Goal: Task Accomplishment & Management: Complete application form

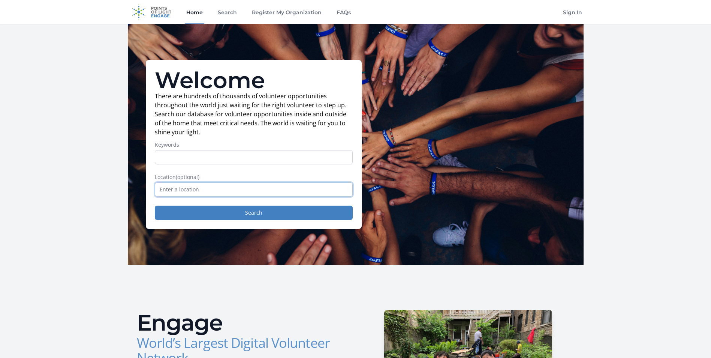
click at [188, 192] on input "text" at bounding box center [254, 189] width 198 height 14
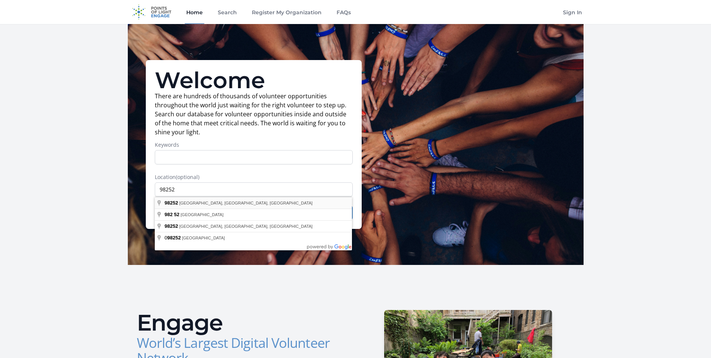
type input "[GEOGRAPHIC_DATA], [GEOGRAPHIC_DATA]"
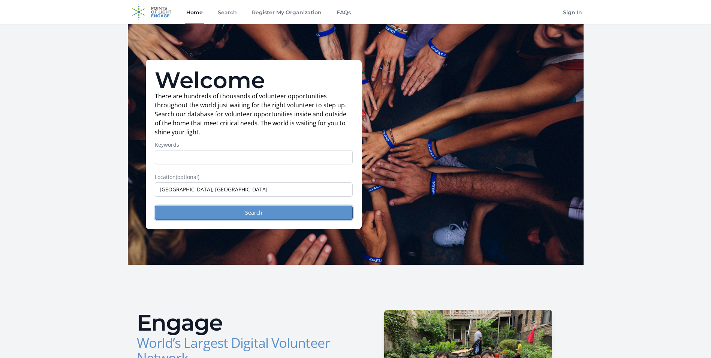
click at [240, 216] on button "Search" at bounding box center [254, 212] width 198 height 14
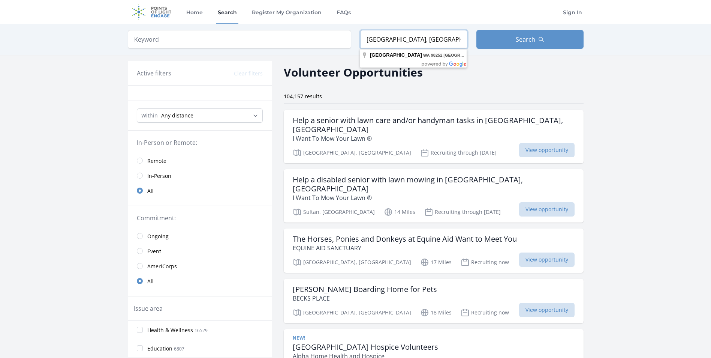
drag, startPoint x: 448, startPoint y: 40, endPoint x: 345, endPoint y: 43, distance: 102.4
click at [347, 43] on form "Keyword Location Granite Falls, WA 98252, USA Search" at bounding box center [356, 39] width 456 height 19
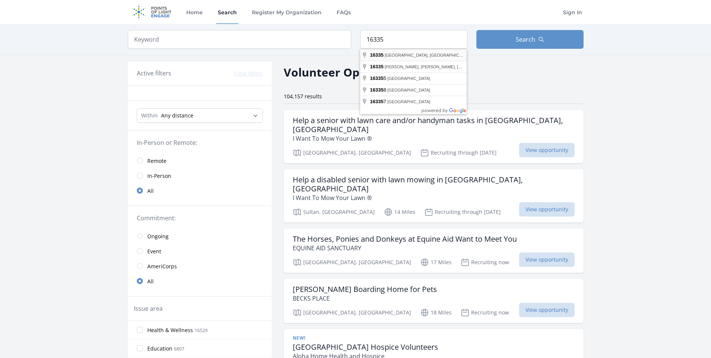
type input "Meadville, PA 16335, USA"
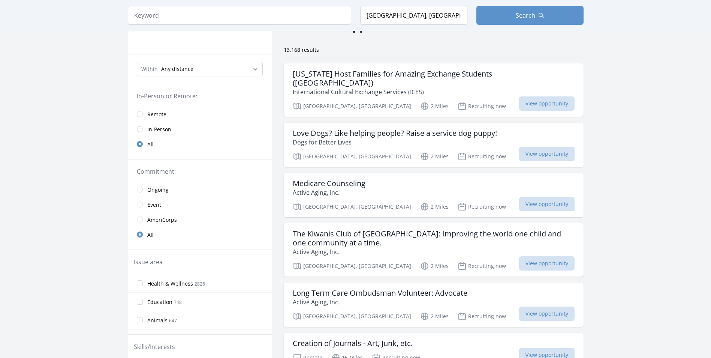
scroll to position [37, 0]
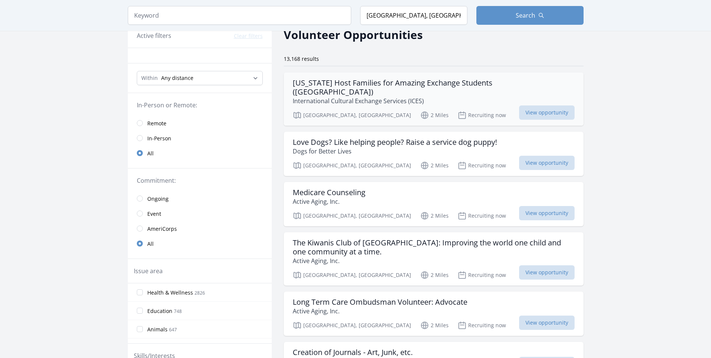
click at [377, 85] on h3 "Pennsylvania Host Families for Amazing Exchange Students (Meadville)" at bounding box center [434, 87] width 282 height 18
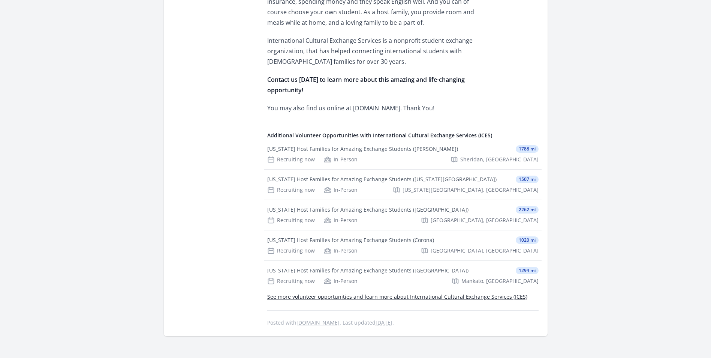
scroll to position [225, 0]
